Goal: Task Accomplishment & Management: Manage account settings

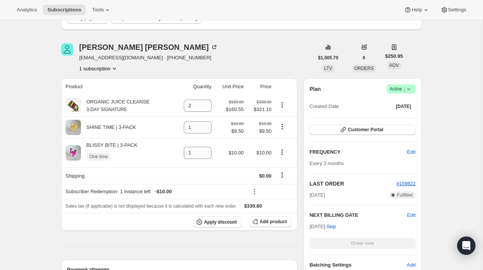
scroll to position [76, 0]
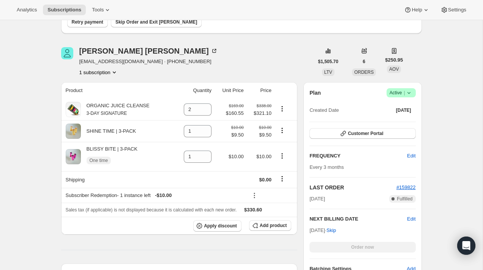
click at [415, 94] on span "Success Active |" at bounding box center [401, 92] width 29 height 9
click at [408, 105] on span "Pause subscription" at bounding box center [398, 108] width 42 height 6
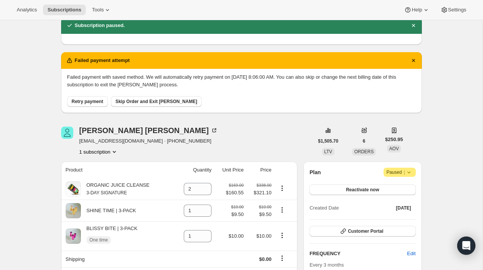
scroll to position [0, 0]
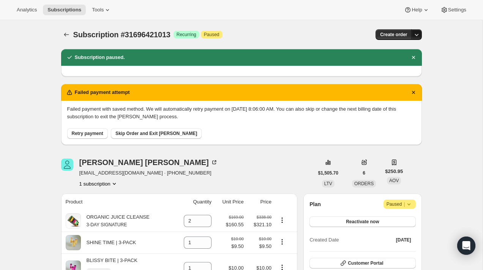
click at [419, 31] on button "button" at bounding box center [416, 34] width 11 height 11
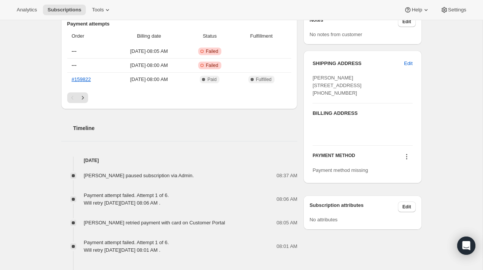
scroll to position [366, 0]
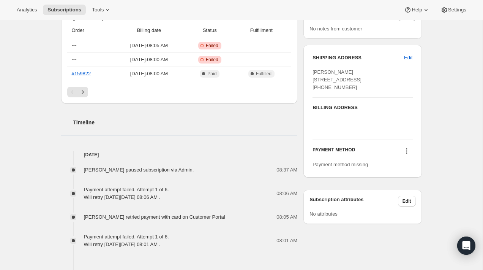
click at [407, 155] on icon at bounding box center [407, 151] width 8 height 8
click at [406, 193] on span "Add credit card" at bounding box center [395, 193] width 33 height 6
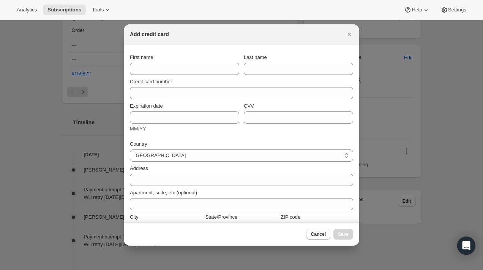
click at [406, 193] on div at bounding box center [241, 135] width 483 height 270
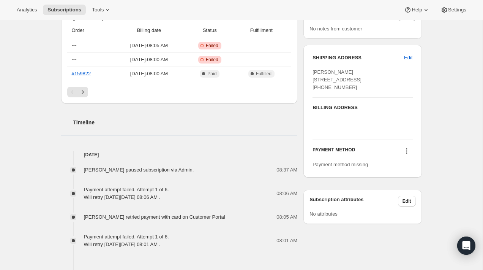
click at [406, 161] on div "PAYMENT METHOD Payment method missing" at bounding box center [363, 154] width 100 height 28
click at [406, 155] on icon at bounding box center [407, 151] width 8 height 8
click at [402, 182] on span "Select payment method" at bounding box center [405, 180] width 52 height 6
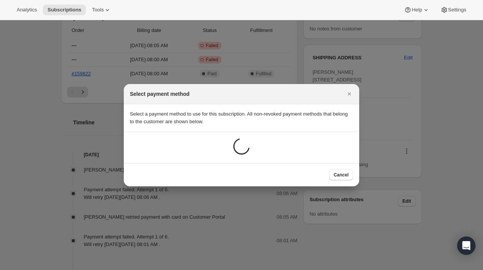
scroll to position [0, 0]
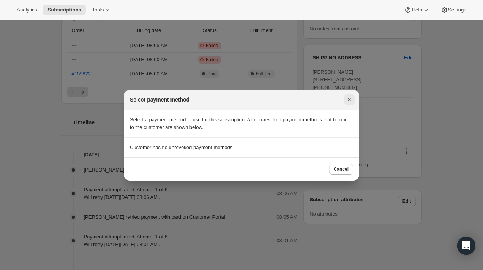
click at [349, 96] on icon "Close" at bounding box center [350, 100] width 8 height 8
